Goal: Complete application form

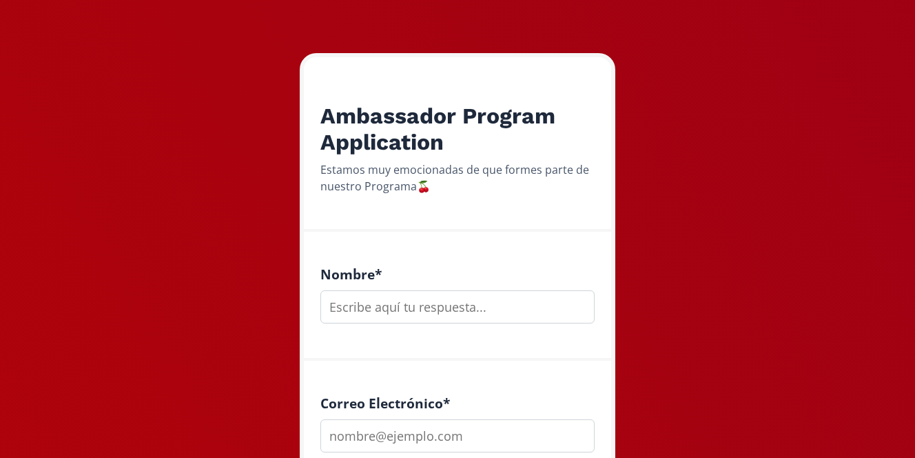
scroll to position [190, 0]
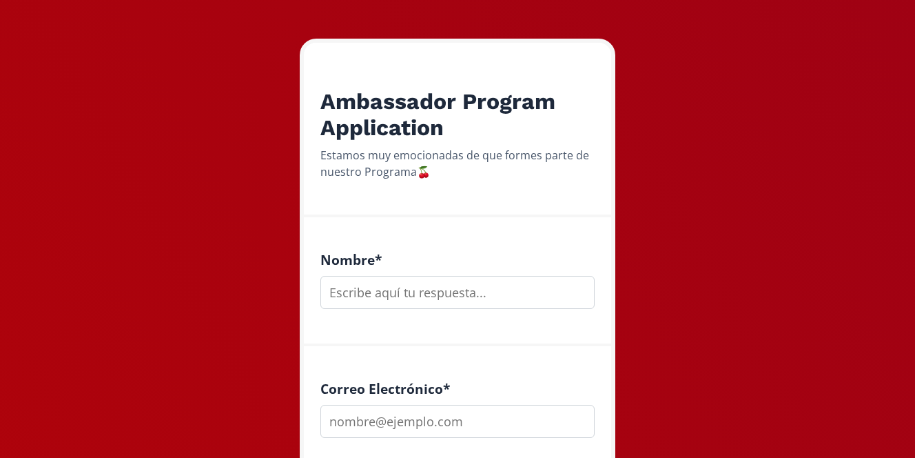
click at [391, 283] on input "text" at bounding box center [457, 292] width 274 height 33
type input "a"
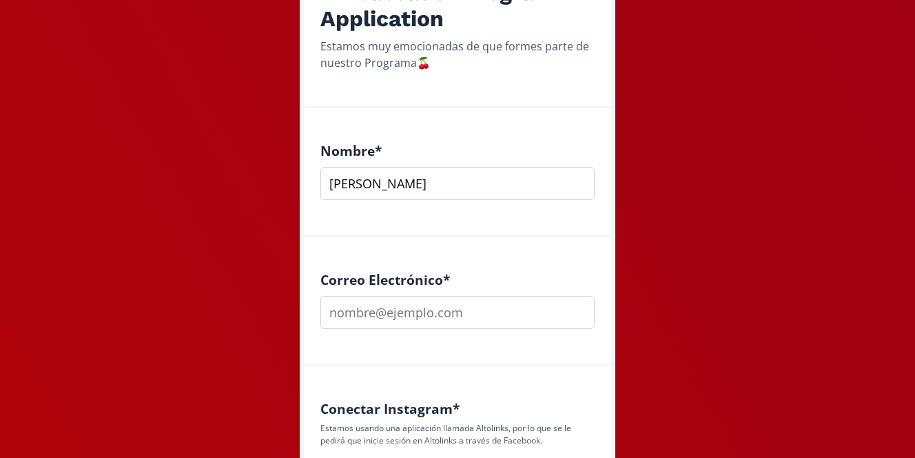
scroll to position [307, 0]
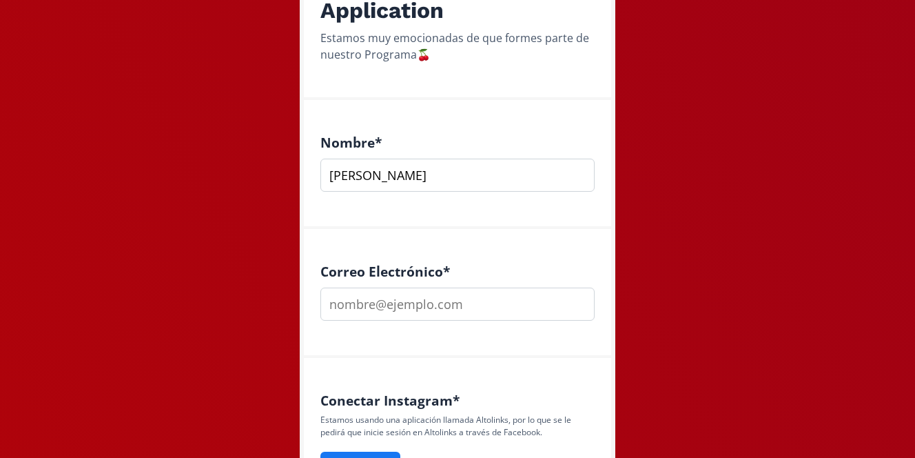
type input "[PERSON_NAME]"
click at [389, 314] on input "email" at bounding box center [457, 303] width 274 height 33
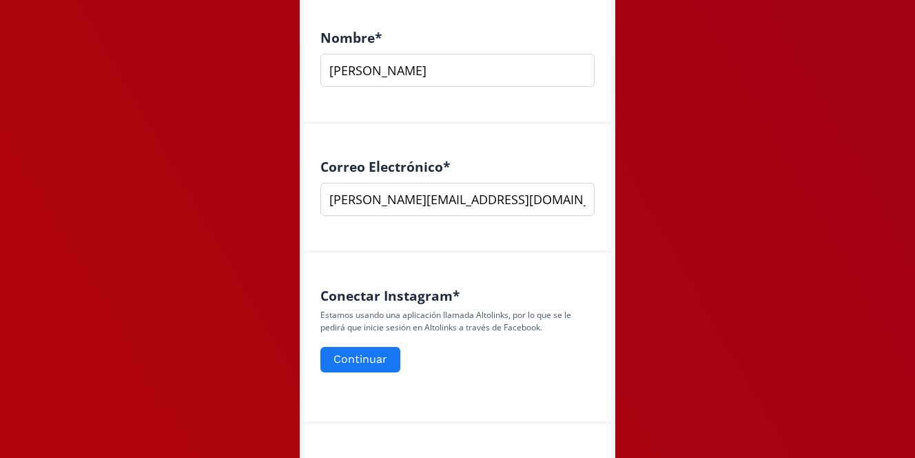
scroll to position [415, 0]
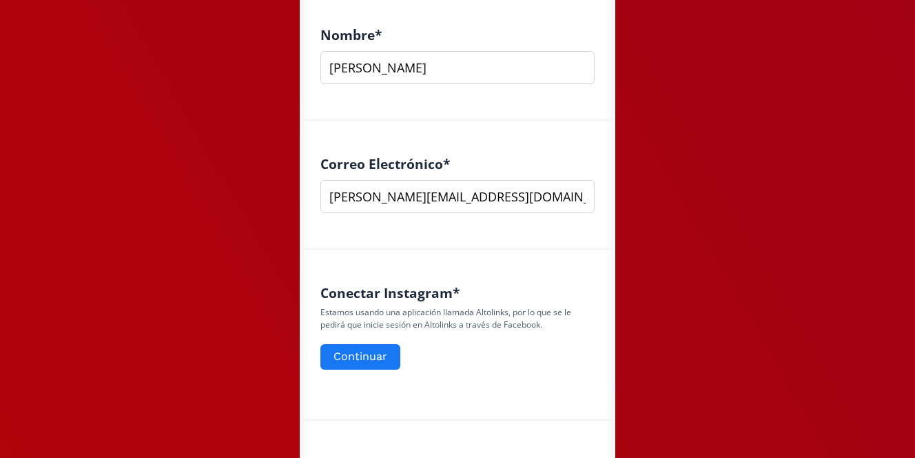
type input "[PERSON_NAME][EMAIL_ADDRESS][DOMAIN_NAME]"
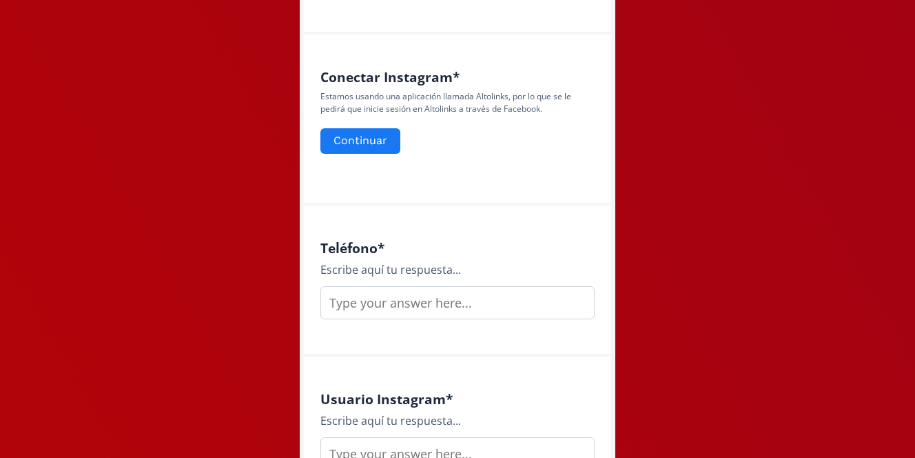
scroll to position [650, 0]
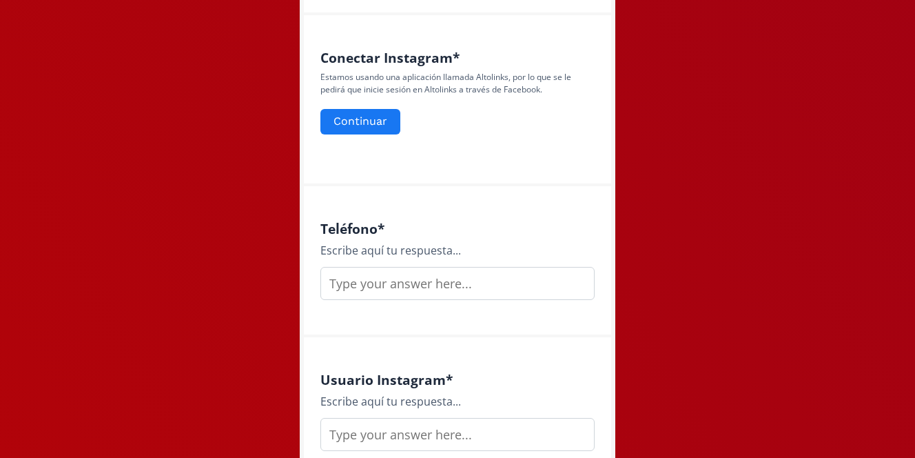
click at [429, 294] on input "text" at bounding box center [457, 283] width 274 height 33
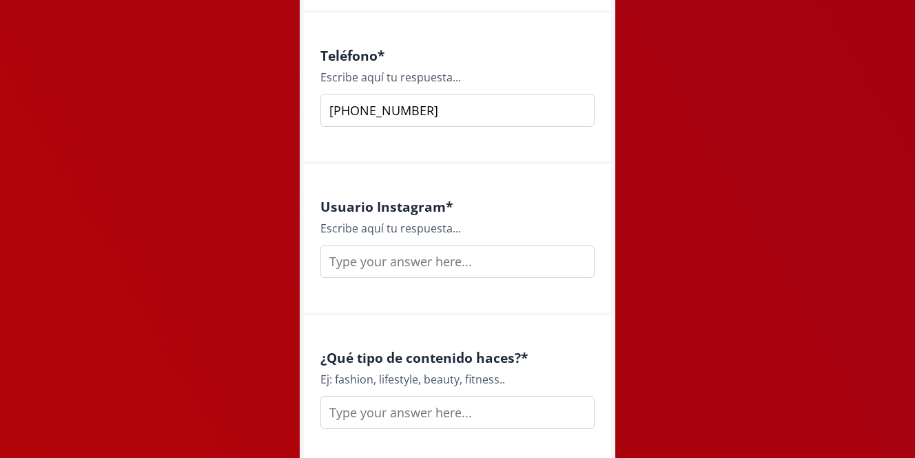
scroll to position [852, 0]
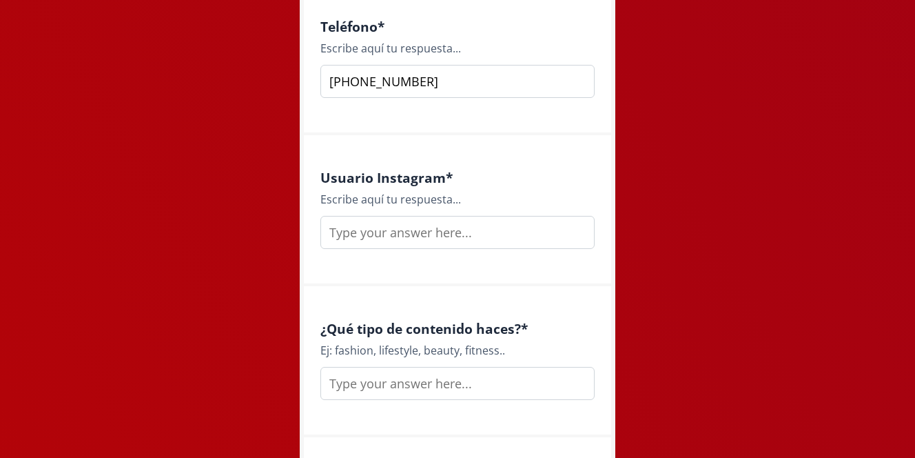
type input "[PHONE_NUMBER]"
click at [397, 232] on input "text" at bounding box center [457, 232] width 274 height 33
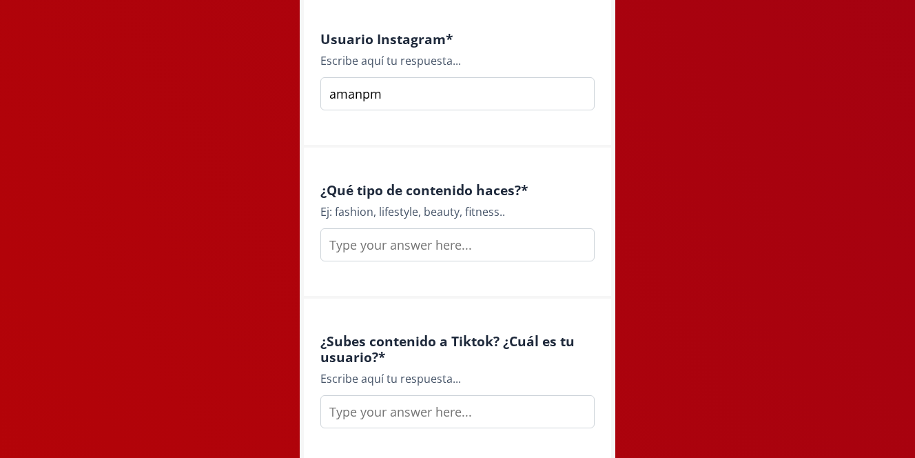
scroll to position [1029, 0]
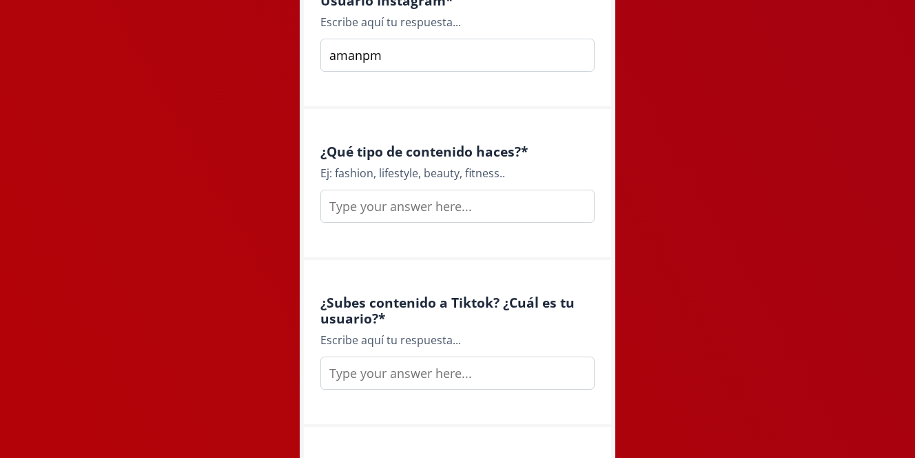
type input "amanpm"
drag, startPoint x: 335, startPoint y: 172, endPoint x: 416, endPoint y: 174, distance: 80.7
click at [416, 174] on div "Ej: fashion, lifestyle, beauty, fitness.." at bounding box center [457, 173] width 274 height 17
copy div "fashion, lifestyle"
click at [386, 204] on input "text" at bounding box center [457, 206] width 274 height 33
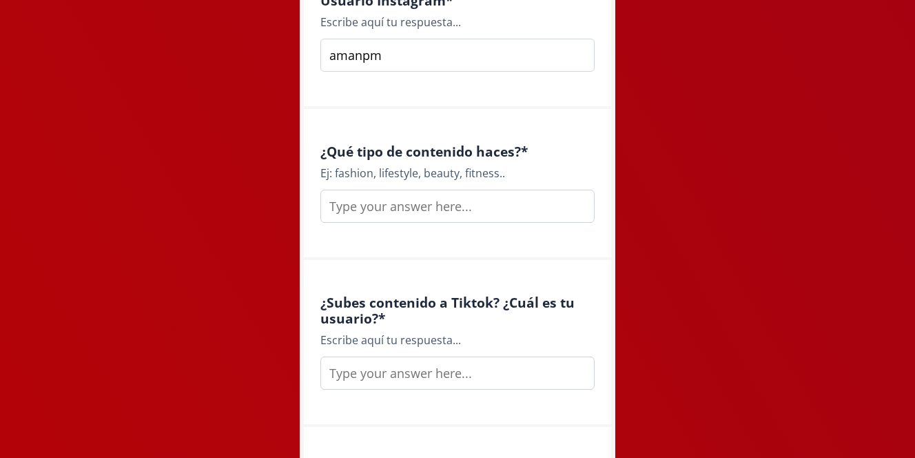
paste input "fashion, lifestyle"
click at [378, 206] on input "fashion, lifestyle" at bounding box center [457, 206] width 274 height 33
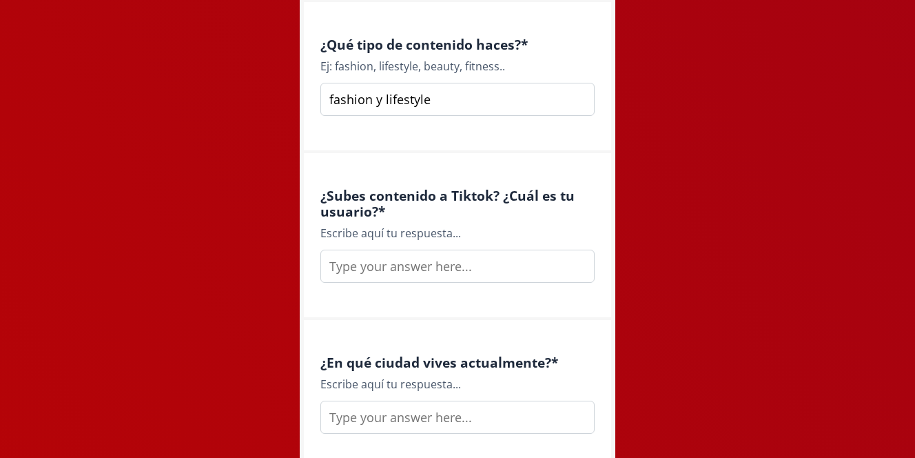
type input "fashion y lifestyle"
click at [449, 266] on input "text" at bounding box center [457, 265] width 274 height 33
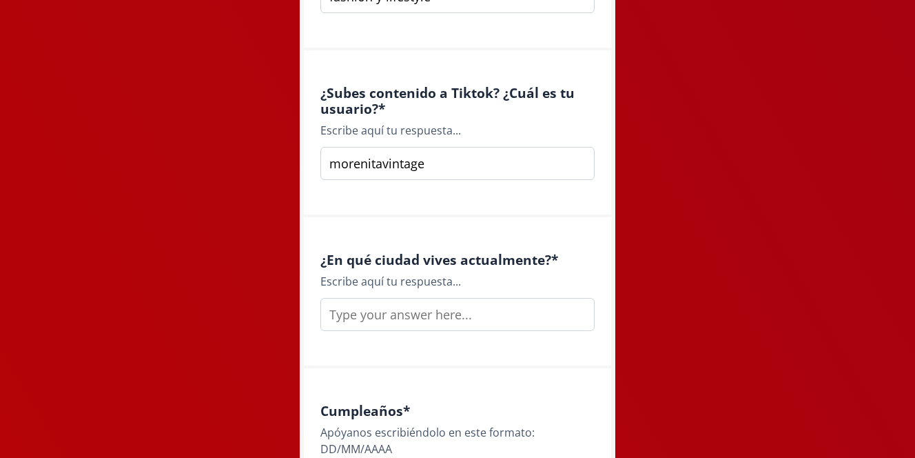
scroll to position [1251, 0]
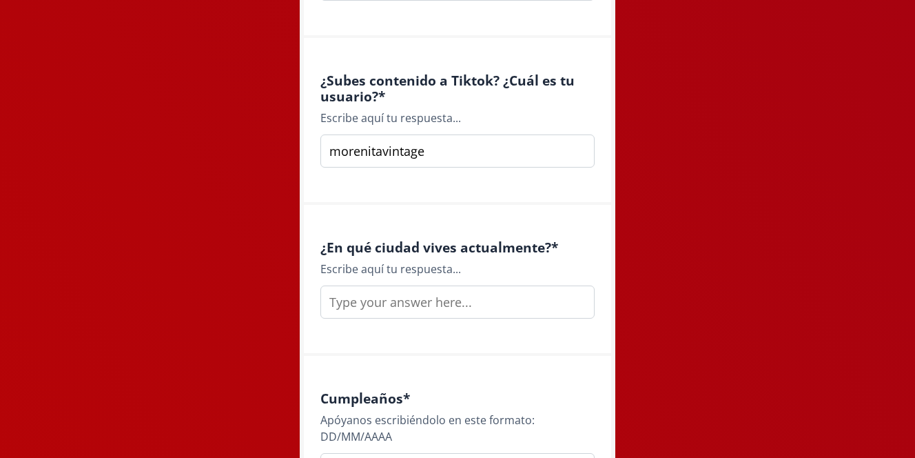
type input "morenitavintage"
click at [463, 300] on input "text" at bounding box center [457, 301] width 274 height 33
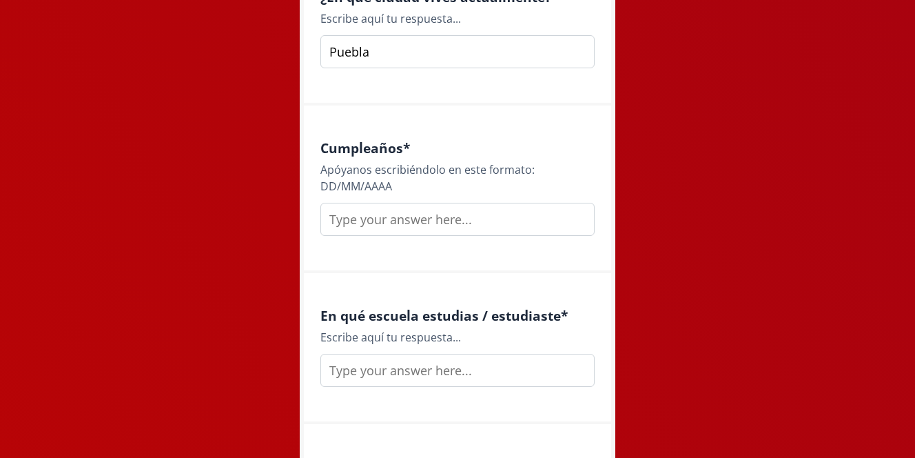
scroll to position [1529, 0]
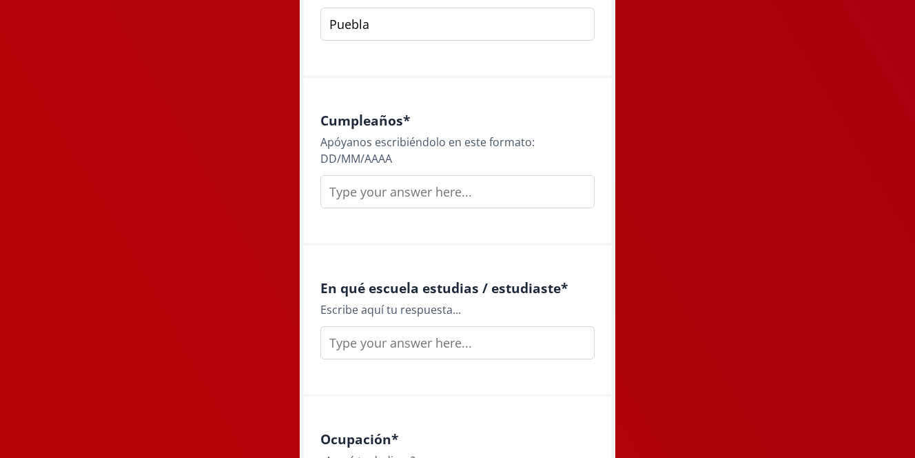
type input "Puebla"
click at [411, 187] on input "text" at bounding box center [457, 191] width 274 height 33
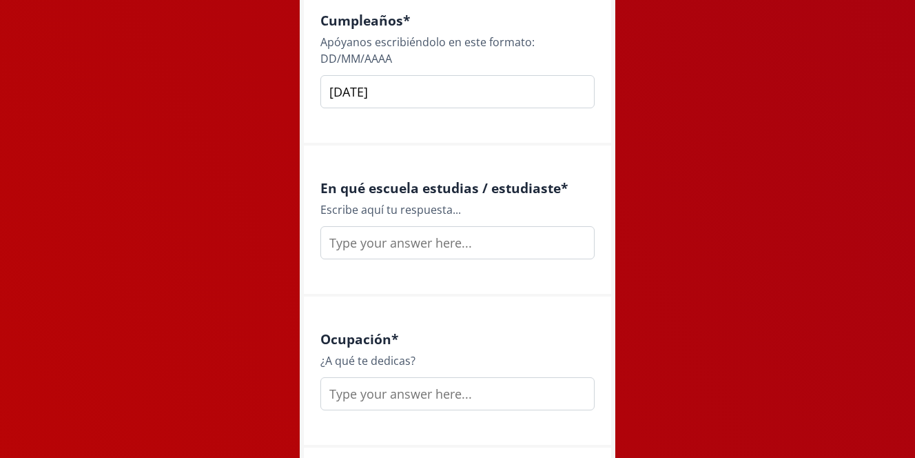
scroll to position [1631, 0]
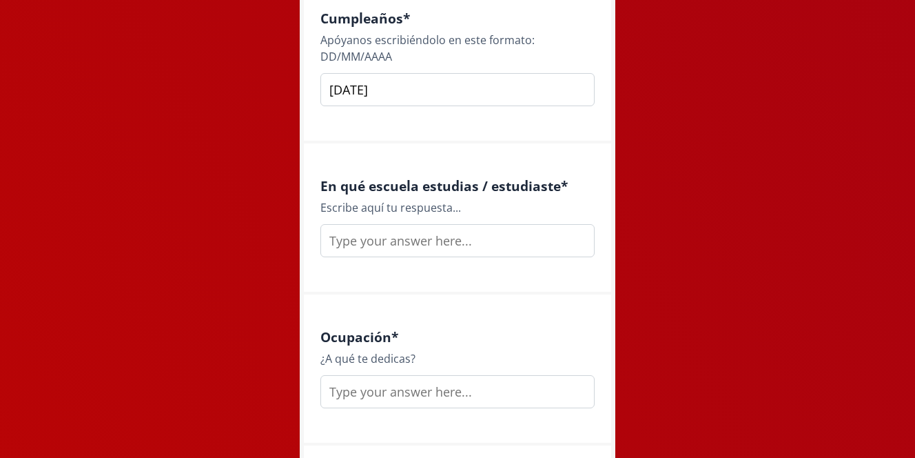
type input "[DATE]"
click at [420, 245] on input "text" at bounding box center [457, 240] width 274 height 33
type input "u"
type input "D"
type input "I"
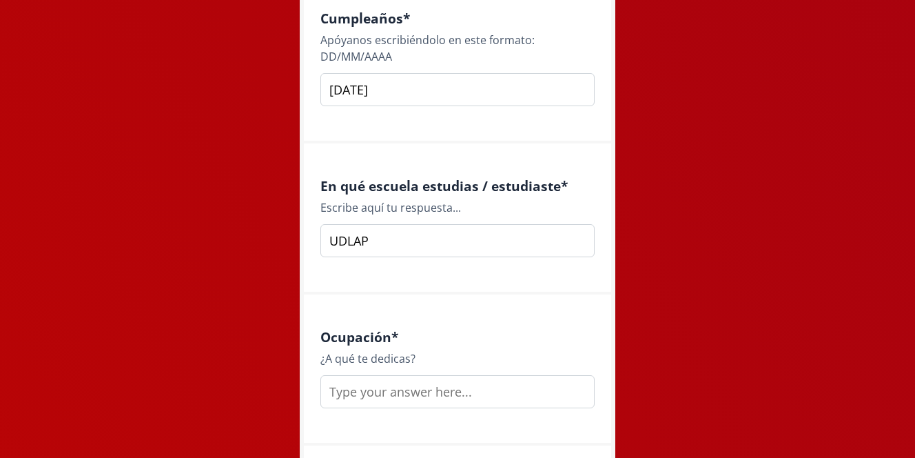
type input "UDLAP"
click at [414, 377] on input "text" at bounding box center [457, 391] width 274 height 33
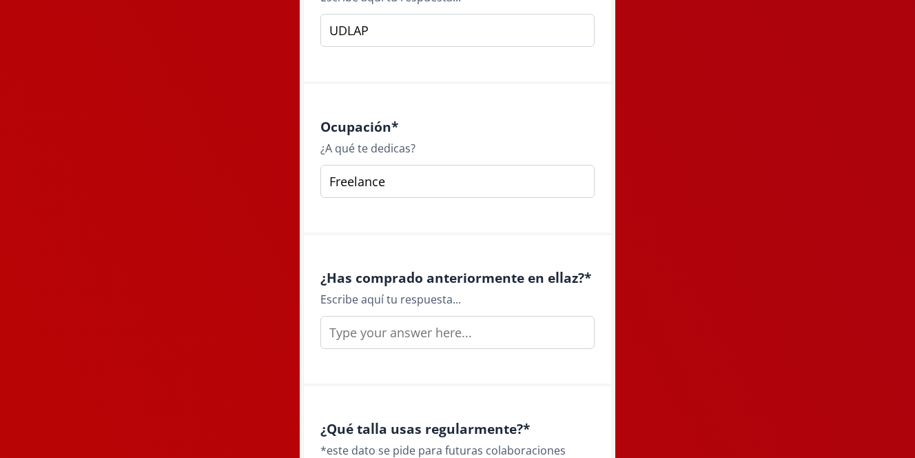
scroll to position [1861, 0]
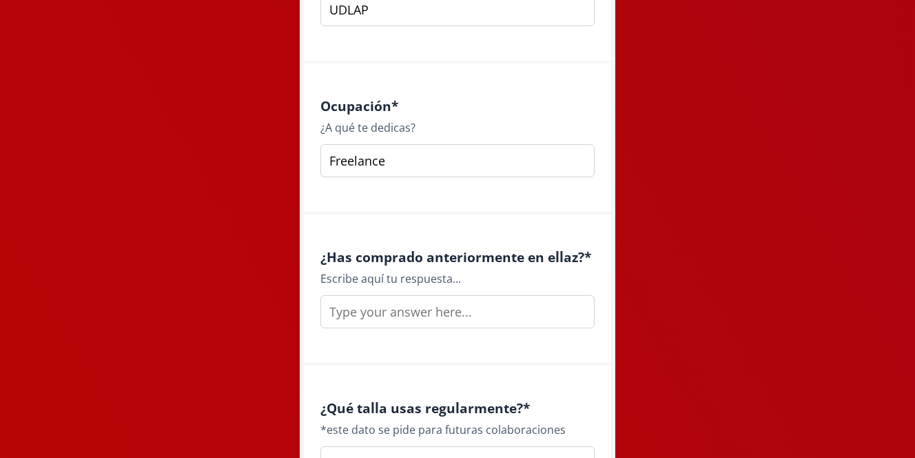
type input "Freelance"
click at [400, 308] on input "text" at bounding box center [457, 311] width 274 height 33
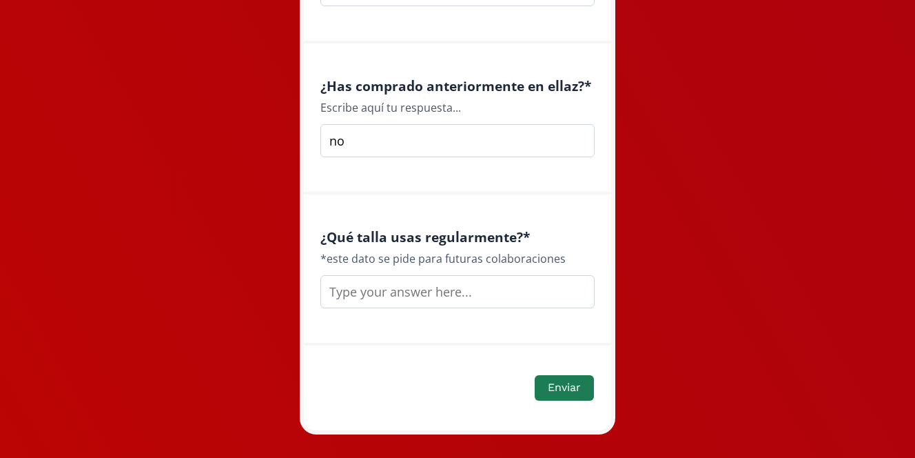
scroll to position [2057, 0]
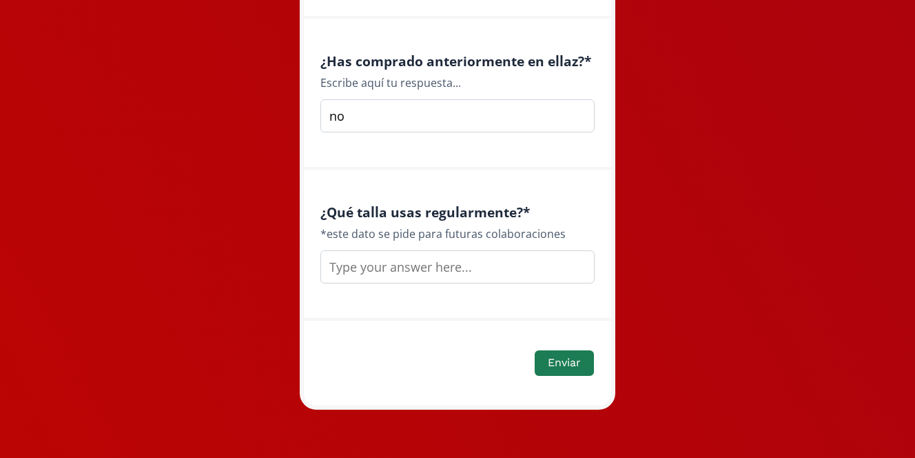
type input "no"
click at [422, 264] on input "text" at bounding box center [457, 266] width 274 height 33
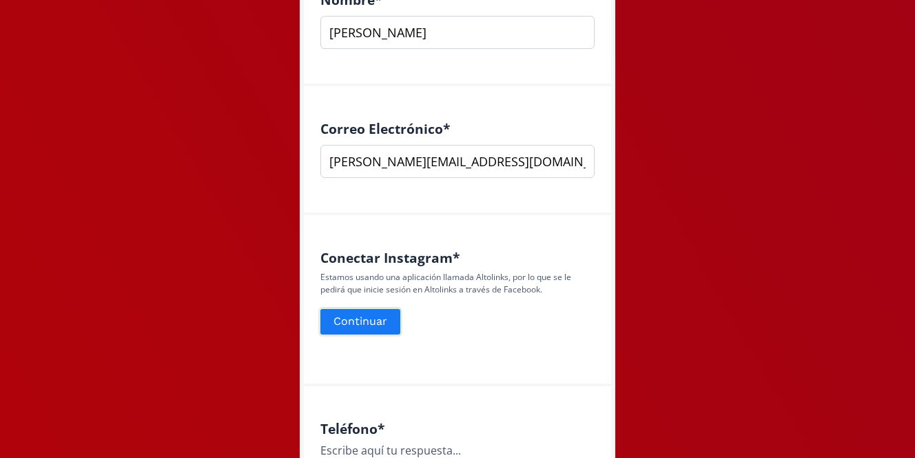
scroll to position [451, 0]
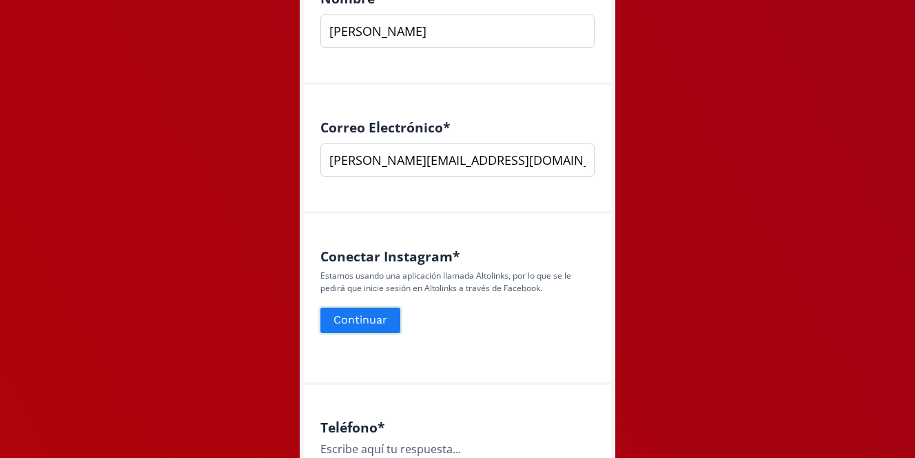
type input "s"
click at [358, 307] on button "Continuar" at bounding box center [360, 320] width 84 height 30
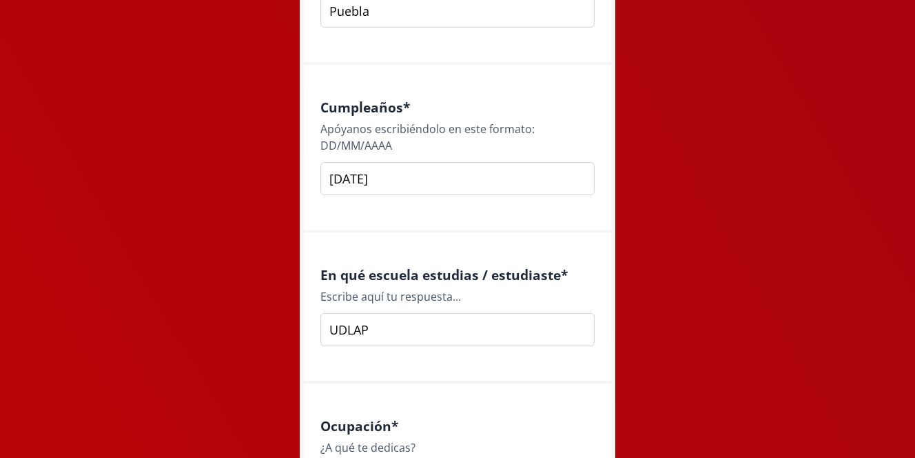
scroll to position [2103, 0]
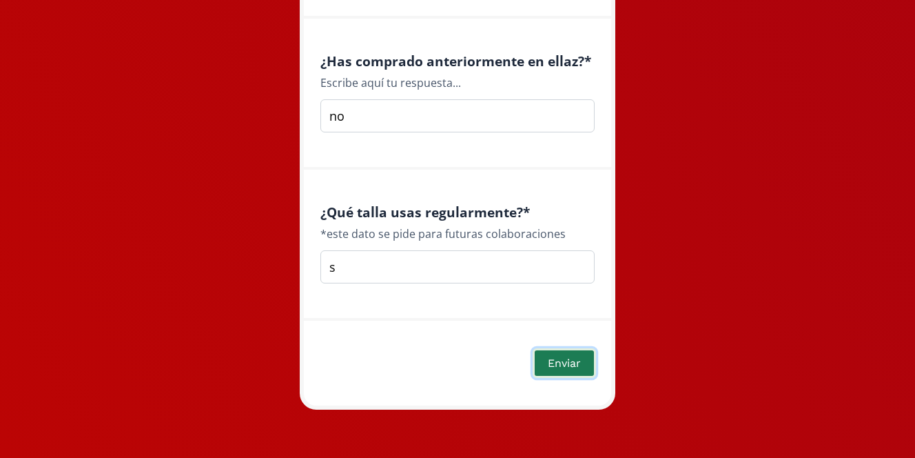
click at [575, 362] on button "Enviar" at bounding box center [564, 363] width 63 height 30
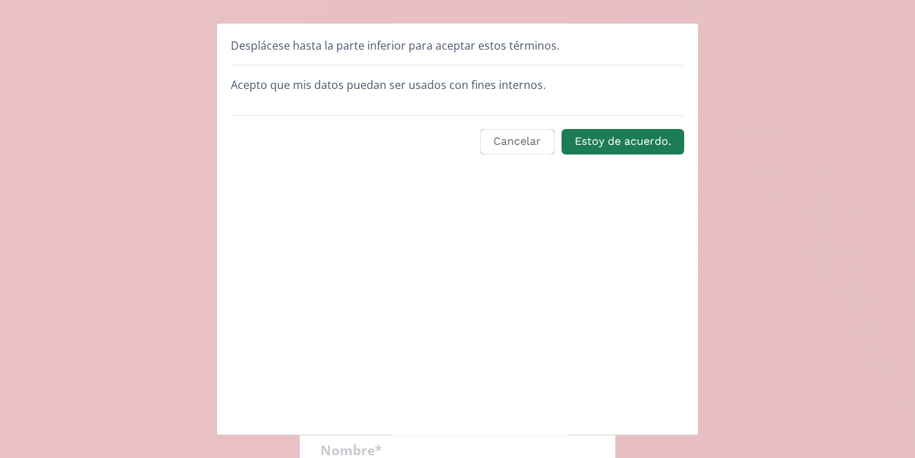
scroll to position [28, 0]
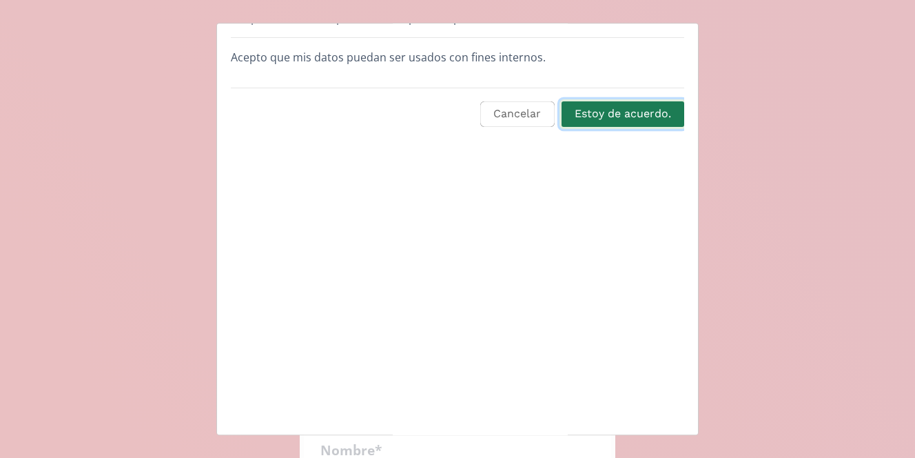
click at [613, 119] on button "Estoy de acuerdo." at bounding box center [623, 114] width 127 height 30
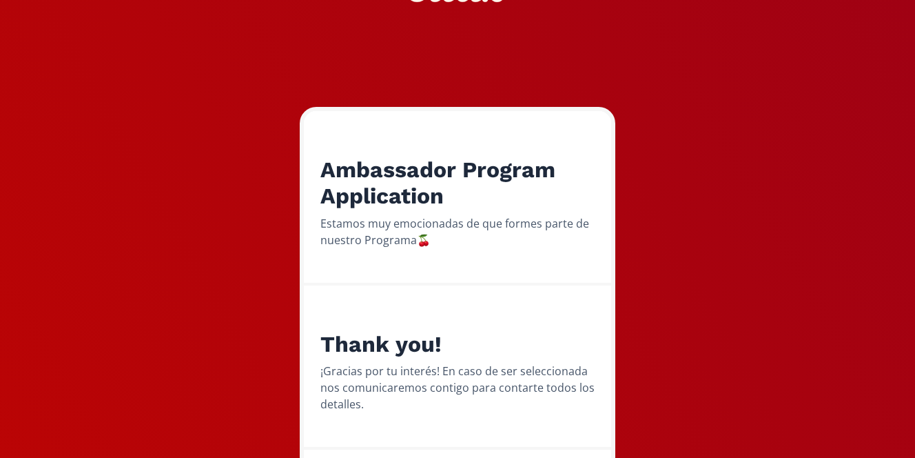
scroll to position [185, 0]
